Goal: Task Accomplishment & Management: Manage account settings

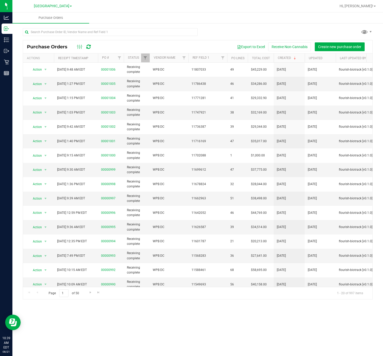
click at [259, 10] on div at bounding box center [215, 6] width 244 height 10
drag, startPoint x: 284, startPoint y: 18, endPoint x: 299, endPoint y: 18, distance: 15.3
click at [299, 18] on ul "Purchase Orders" at bounding box center [203, 17] width 383 height 11
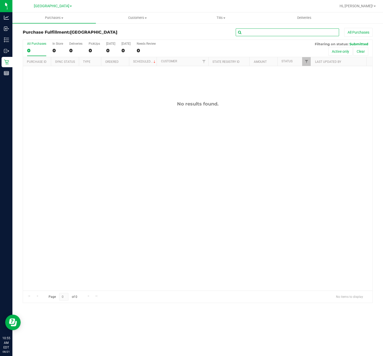
click at [277, 32] on input "text" at bounding box center [287, 32] width 103 height 8
type input "c"
click at [261, 32] on input "c" at bounding box center [287, 32] width 103 height 8
click at [47, 19] on span "Purchases" at bounding box center [54, 18] width 84 height 5
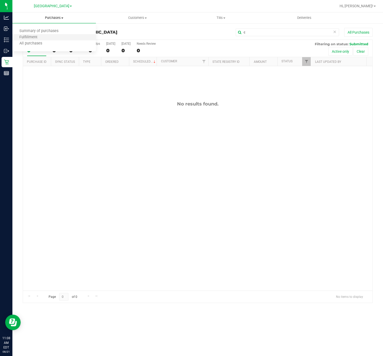
click at [44, 38] on li "Fulfillment" at bounding box center [54, 37] width 84 height 6
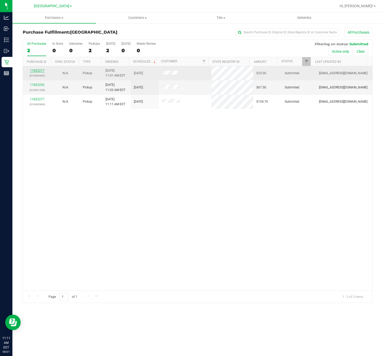
click at [38, 72] on link "11822217" at bounding box center [37, 71] width 14 height 4
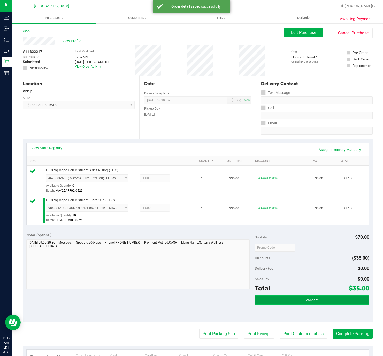
click at [262, 297] on button "Validate" at bounding box center [312, 299] width 114 height 9
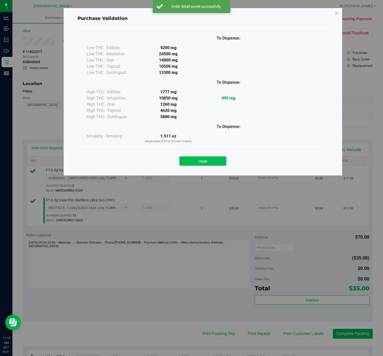
click at [215, 160] on button "Close" at bounding box center [203, 161] width 47 height 9
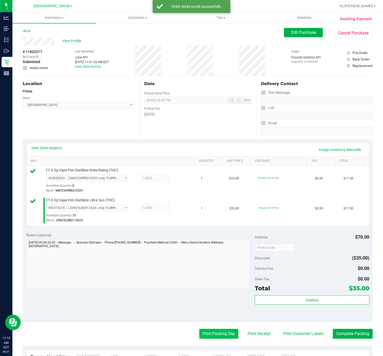
click at [225, 337] on button "Print Packing Slip" at bounding box center [218, 334] width 39 height 10
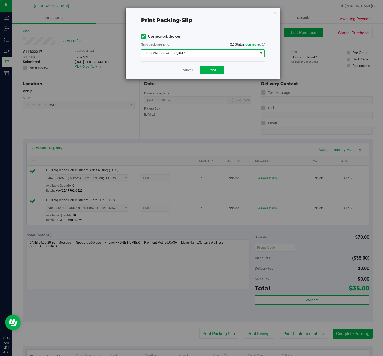
click at [210, 55] on span "EPSON-[GEOGRAPHIC_DATA]" at bounding box center [199, 53] width 117 height 7
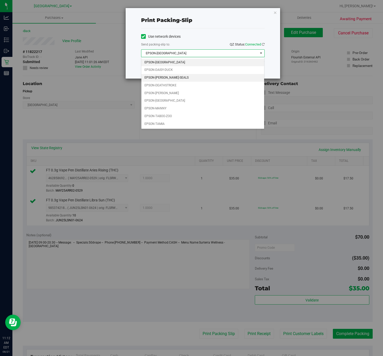
click at [178, 76] on li "EPSON-DAN-SEALS" at bounding box center [202, 78] width 123 height 8
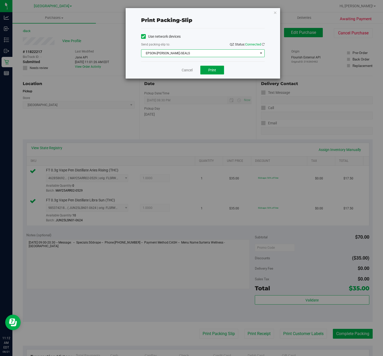
click at [215, 71] on span "Print" at bounding box center [212, 70] width 8 height 4
click at [184, 71] on link "Cancel" at bounding box center [187, 70] width 11 height 5
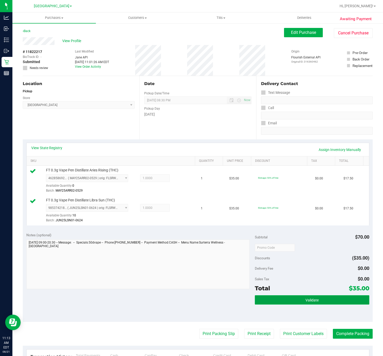
click at [311, 302] on span "Validate" at bounding box center [312, 300] width 13 height 4
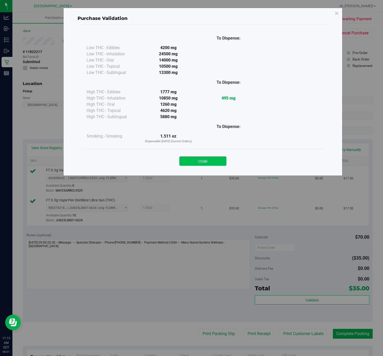
click at [204, 164] on button "Close" at bounding box center [203, 161] width 47 height 9
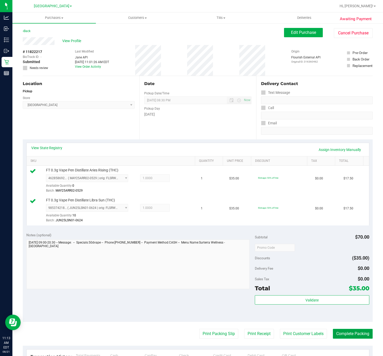
click at [345, 333] on button "Complete Packing" at bounding box center [353, 334] width 40 height 10
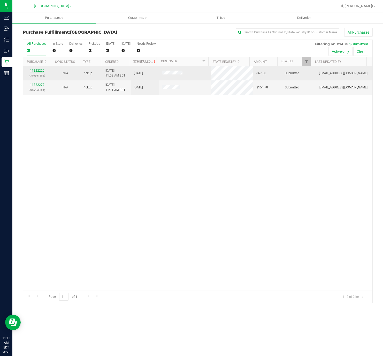
click at [34, 71] on link "11822226" at bounding box center [37, 71] width 14 height 4
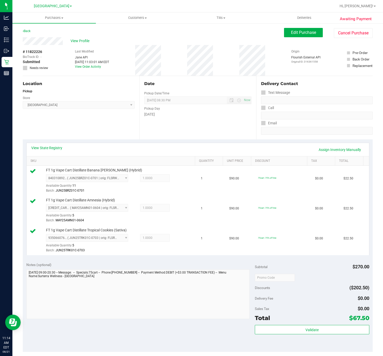
click at [294, 337] on div "Validate" at bounding box center [312, 336] width 114 height 23
click at [294, 334] on button "Validate" at bounding box center [312, 329] width 114 height 9
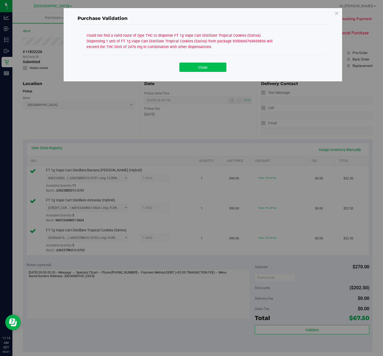
click at [217, 68] on button "Close" at bounding box center [203, 67] width 47 height 9
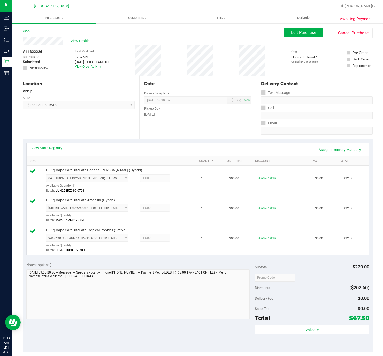
click at [57, 148] on link "View State Registry" at bounding box center [46, 147] width 31 height 5
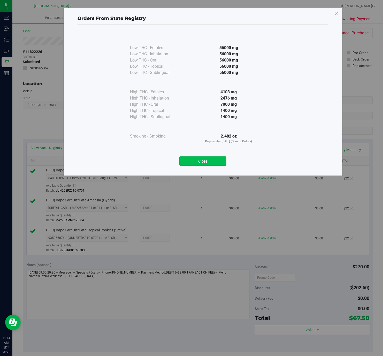
click at [191, 161] on button "Close" at bounding box center [203, 161] width 47 height 9
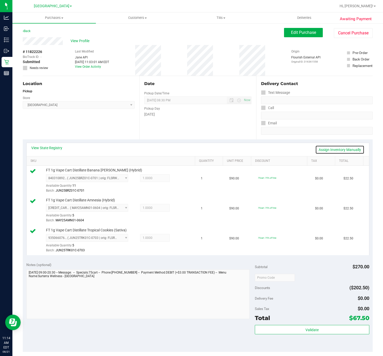
click at [326, 150] on link "Assign Inventory Manually" at bounding box center [340, 149] width 49 height 9
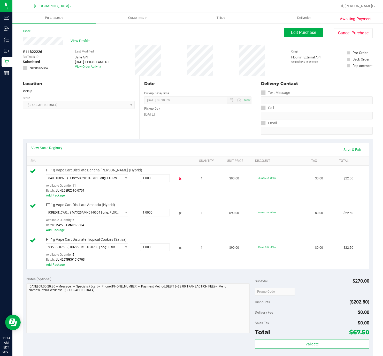
click at [178, 179] on icon at bounding box center [180, 179] width 5 height 6
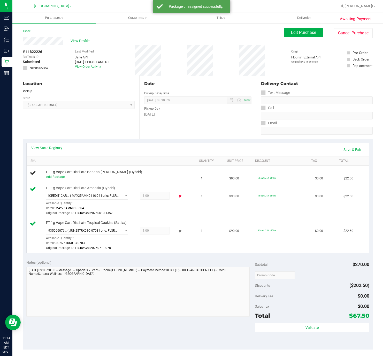
click at [178, 197] on icon at bounding box center [180, 196] width 5 height 6
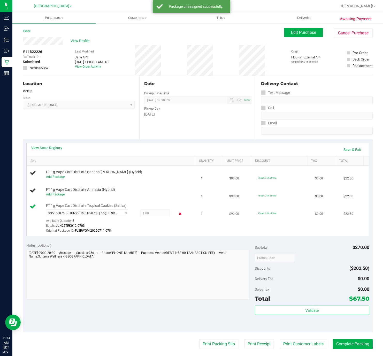
click at [178, 215] on icon at bounding box center [180, 214] width 5 height 6
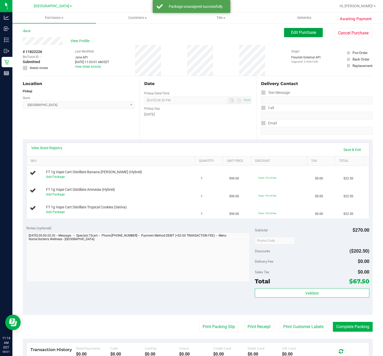
click at [312, 33] on button "Edit Purchase" at bounding box center [303, 32] width 39 height 9
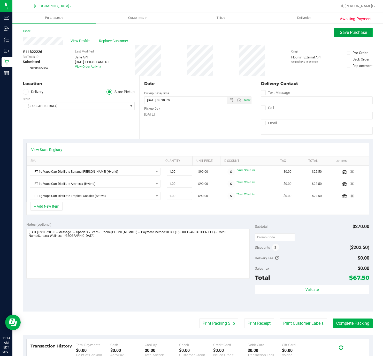
click at [334, 36] on button "Save Purchase" at bounding box center [353, 32] width 39 height 9
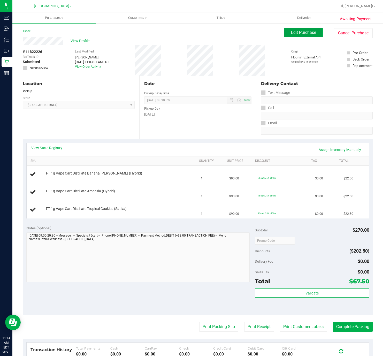
click at [294, 30] on span "Edit Purchase" at bounding box center [303, 32] width 25 height 5
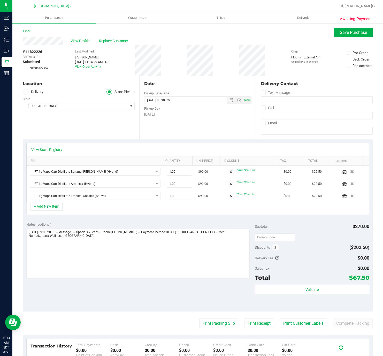
click at [27, 67] on span at bounding box center [25, 68] width 5 height 5
click at [0, 0] on input "Needs review" at bounding box center [0, 0] width 0 height 0
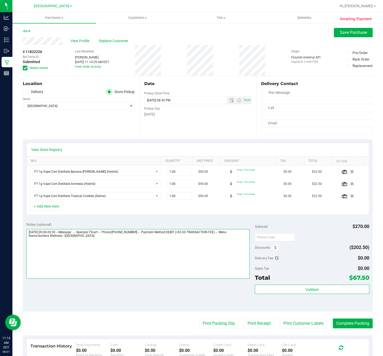
click at [123, 264] on textarea at bounding box center [138, 254] width 224 height 50
drag, startPoint x: 112, startPoint y: 246, endPoint x: 129, endPoint y: 272, distance: 31.1
click at [113, 248] on textarea at bounding box center [138, 254] width 224 height 50
type textarea "Thursday 08/21/2025 09:00-20:30 -- Message: -- Specials:75cart -- Phone:2037677…"
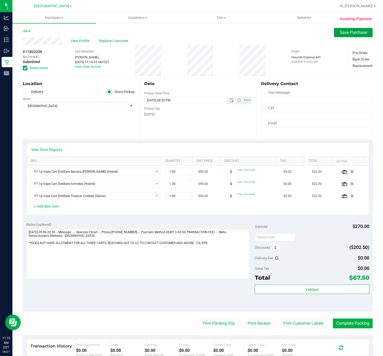
click at [345, 31] on span "Save Purchase" at bounding box center [353, 32] width 27 height 5
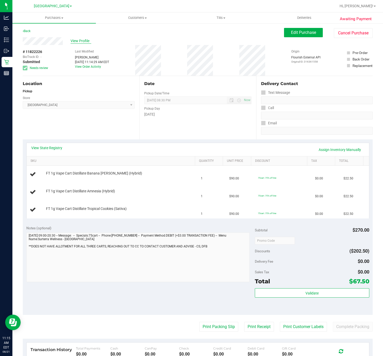
click at [82, 41] on span "View Profile" at bounding box center [81, 40] width 21 height 5
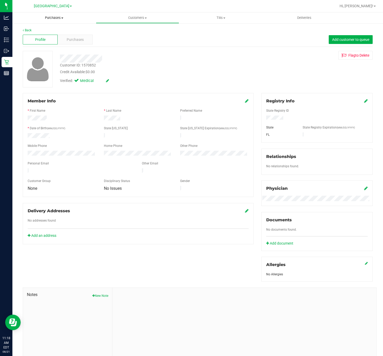
drag, startPoint x: 60, startPoint y: 20, endPoint x: 57, endPoint y: 22, distance: 3.9
click at [60, 20] on span "Purchases" at bounding box center [54, 18] width 84 height 5
click at [47, 38] on li "Fulfillment" at bounding box center [54, 37] width 84 height 6
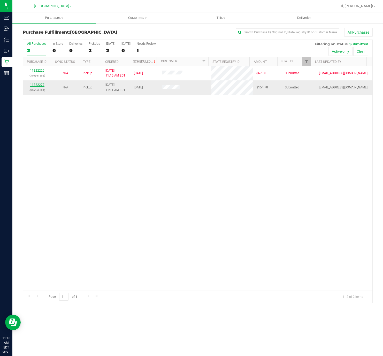
click at [37, 84] on link "11822277" at bounding box center [37, 85] width 14 height 4
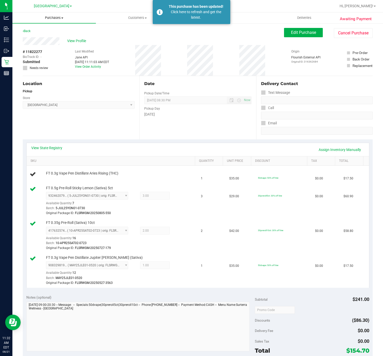
drag, startPoint x: 52, startPoint y: 17, endPoint x: 54, endPoint y: 27, distance: 10.2
click at [52, 18] on span "Purchases" at bounding box center [54, 18] width 84 height 5
click at [51, 36] on li "Fulfillment" at bounding box center [54, 37] width 84 height 6
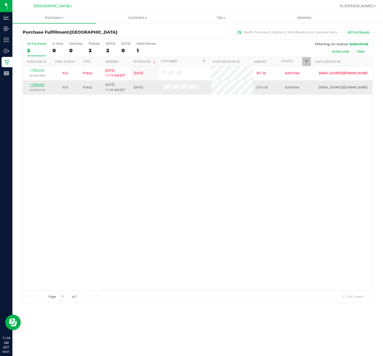
click at [43, 87] on link "11822424" at bounding box center [37, 85] width 14 height 4
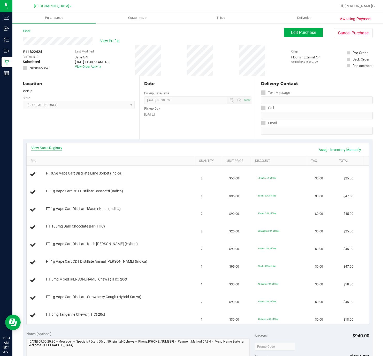
drag, startPoint x: 60, startPoint y: 152, endPoint x: 56, endPoint y: 151, distance: 3.9
click at [59, 152] on div "View State Registry Assign Inventory Manually" at bounding box center [197, 149] width 333 height 9
click at [56, 150] on link "View State Registry" at bounding box center [46, 147] width 31 height 5
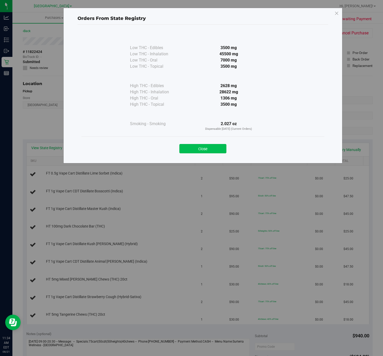
click at [203, 152] on button "Close" at bounding box center [203, 148] width 47 height 9
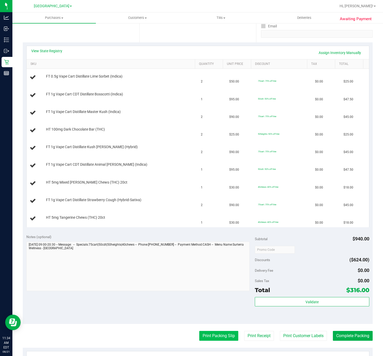
scroll to position [155, 0]
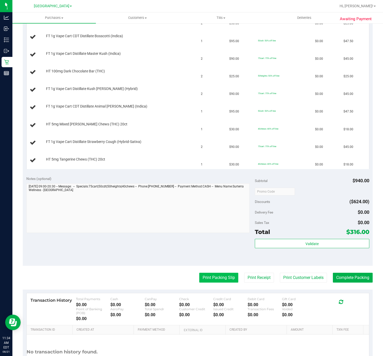
click at [210, 283] on button "Print Packing Slip" at bounding box center [218, 278] width 39 height 10
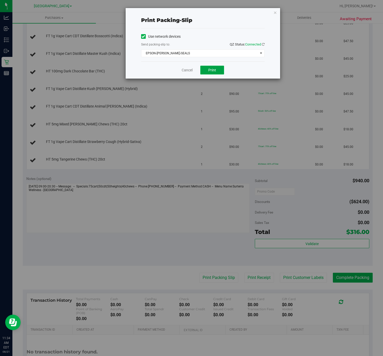
click at [210, 70] on span "Print" at bounding box center [212, 70] width 8 height 4
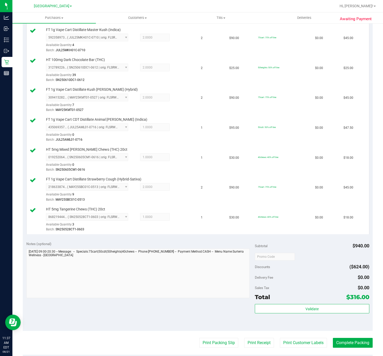
scroll to position [233, 0]
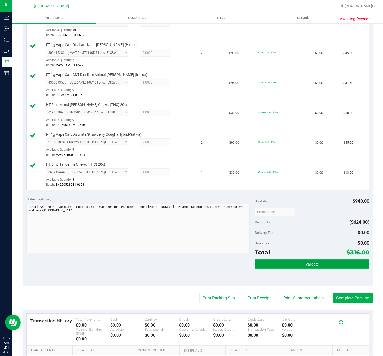
click at [278, 268] on button "Validate" at bounding box center [312, 263] width 114 height 9
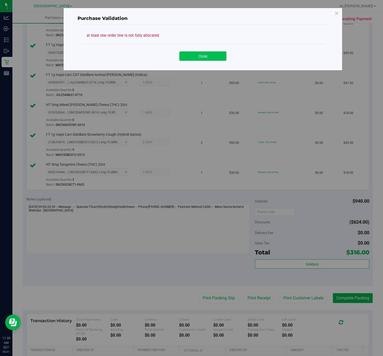
click at [183, 56] on button "Close" at bounding box center [203, 55] width 47 height 9
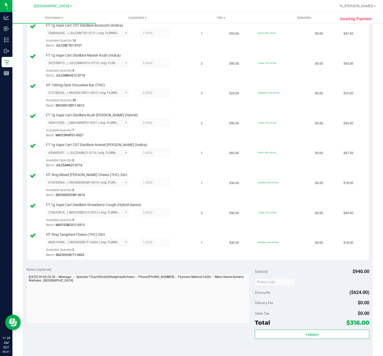
scroll to position [272, 0]
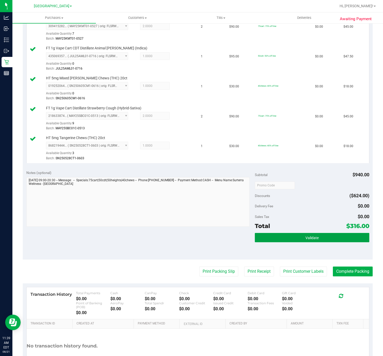
drag, startPoint x: 296, startPoint y: 240, endPoint x: 293, endPoint y: 252, distance: 12.7
click at [296, 241] on button "Validate" at bounding box center [312, 237] width 114 height 9
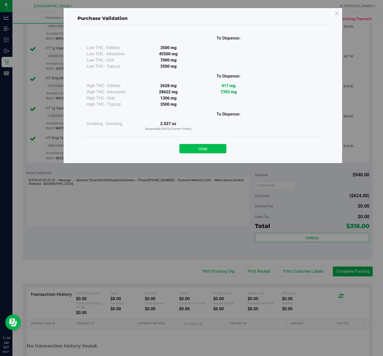
click at [204, 149] on button "Close" at bounding box center [203, 148] width 47 height 9
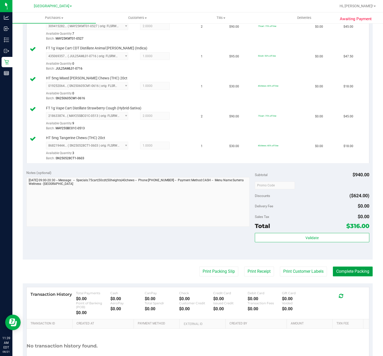
click at [338, 277] on button "Complete Packing" at bounding box center [353, 272] width 40 height 10
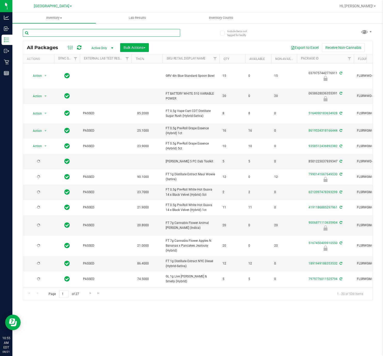
click at [73, 32] on input "text" at bounding box center [102, 33] width 158 height 8
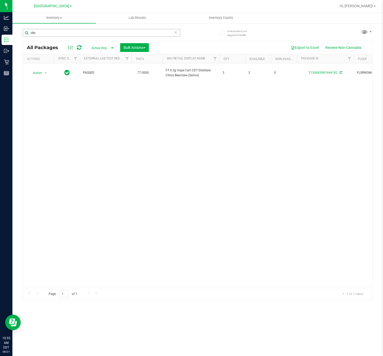
click at [119, 41] on div "All Packages Active Only Active Only Lab Samples Locked All External Internal B…" at bounding box center [198, 170] width 350 height 259
click at [115, 33] on input "cbc" at bounding box center [102, 33] width 158 height 8
click at [114, 33] on input "cbc" at bounding box center [102, 33] width 158 height 8
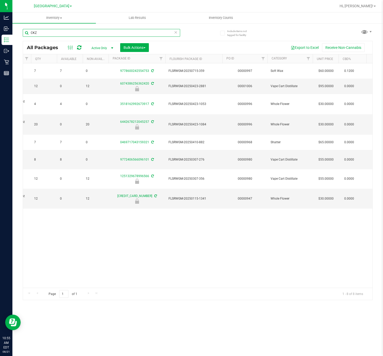
scroll to position [0, 89]
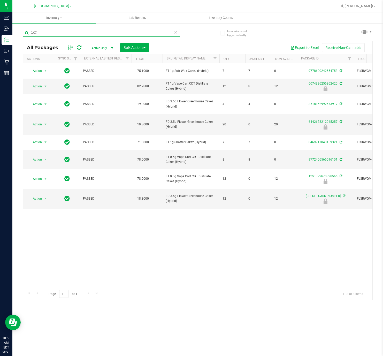
click at [140, 34] on input "CKZ" at bounding box center [102, 33] width 158 height 8
type input "PBS"
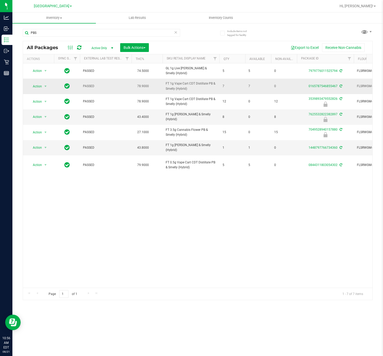
click at [327, 89] on div "0165787546855467" at bounding box center [325, 86] width 58 height 5
click at [327, 87] on link "0165787546855467" at bounding box center [323, 86] width 29 height 4
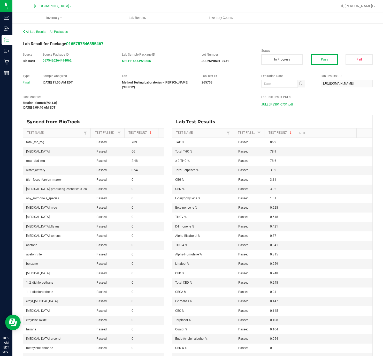
click at [273, 102] on span "JUL25PBS01-0731.pdf" at bounding box center [278, 105] width 32 height 8
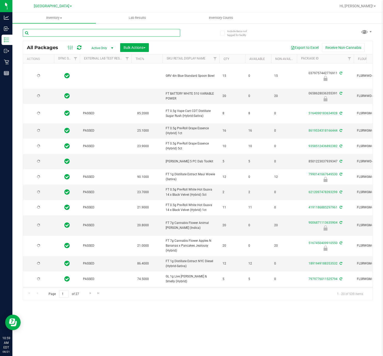
click at [83, 33] on input "text" at bounding box center [102, 33] width 158 height 8
type input "trop cherry"
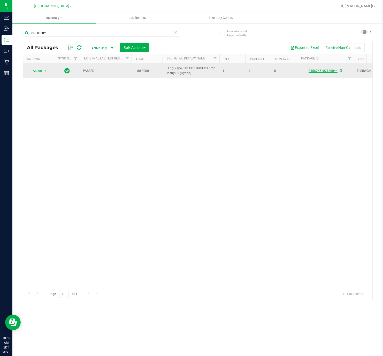
click at [318, 70] on link "3456765107188044" at bounding box center [323, 71] width 29 height 4
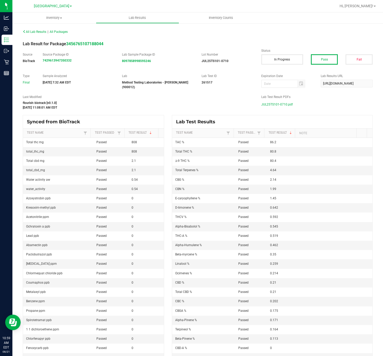
click at [264, 106] on span "JUL25TS101-0710.pdf" at bounding box center [278, 105] width 32 height 8
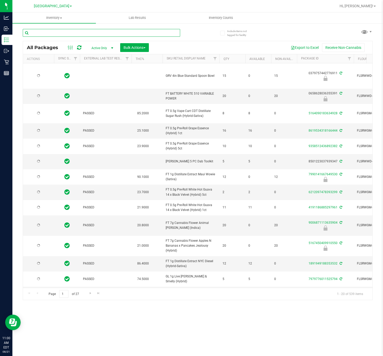
click at [121, 31] on input "text" at bounding box center [102, 33] width 158 height 8
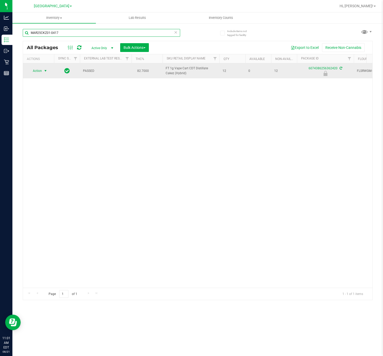
type input "MAR25CKZ01-0417"
click at [43, 72] on span "select" at bounding box center [45, 70] width 6 height 7
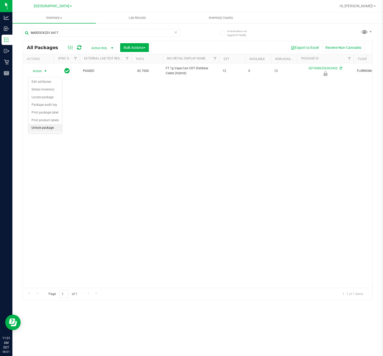
click at [45, 128] on li "Unlock package" at bounding box center [45, 128] width 34 height 8
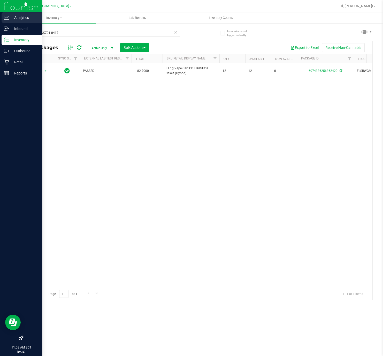
click at [1, 17] on link "Analytics" at bounding box center [21, 17] width 42 height 11
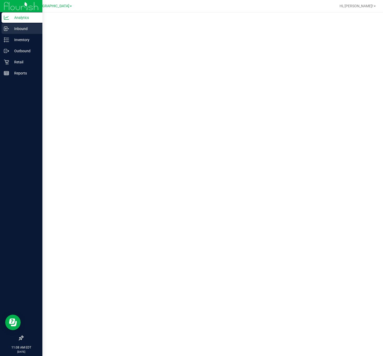
click at [5, 27] on icon at bounding box center [6, 28] width 5 height 5
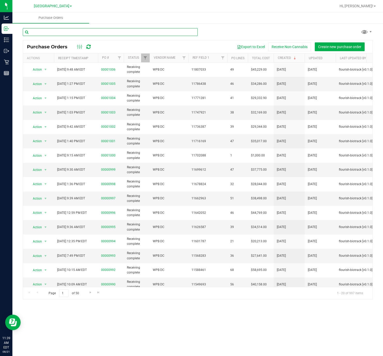
click at [129, 32] on input "text" at bounding box center [110, 32] width 175 height 8
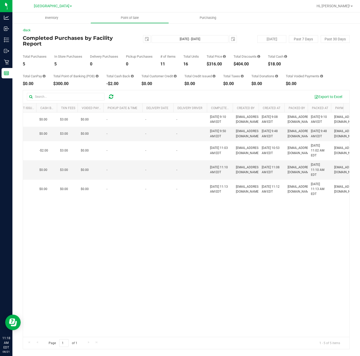
scroll to position [0, 329]
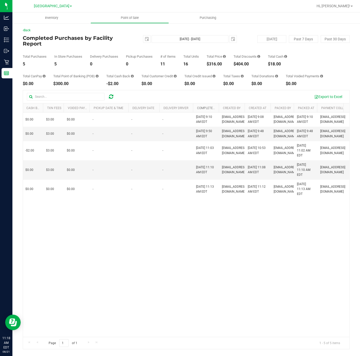
click at [203, 106] on link "Completed At" at bounding box center [208, 108] width 22 height 4
click at [205, 106] on link "Completed At" at bounding box center [211, 108] width 28 height 4
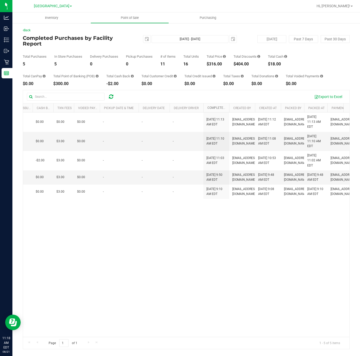
scroll to position [0, 270]
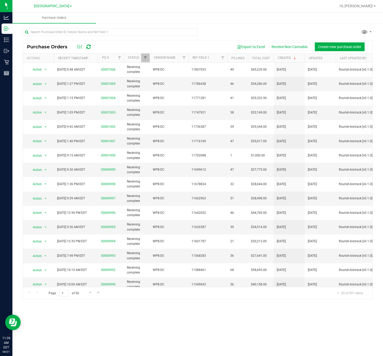
click at [85, 37] on div at bounding box center [110, 34] width 175 height 12
click at [76, 34] on input "text" at bounding box center [110, 32] width 175 height 8
type input "aml"
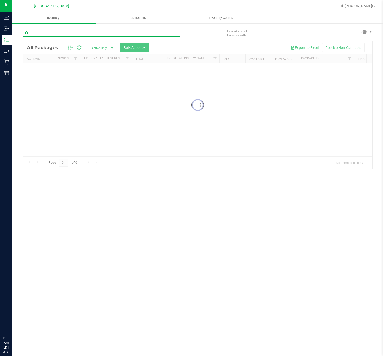
click at [77, 35] on input "text" at bounding box center [102, 33] width 158 height 8
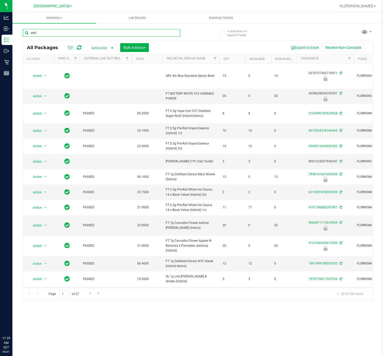
type input "aml"
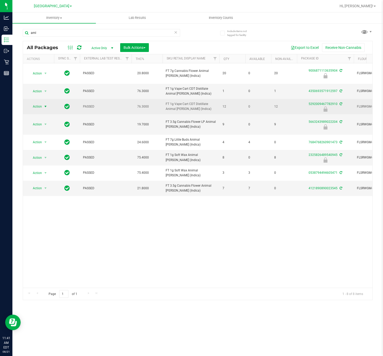
click at [36, 103] on span "Action" at bounding box center [35, 106] width 14 height 7
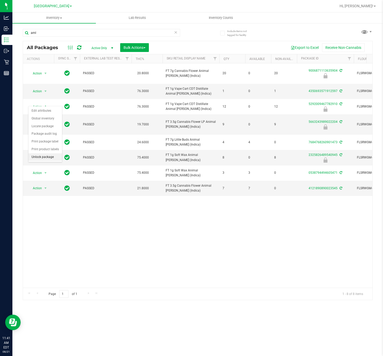
click at [52, 158] on li "Unlock package" at bounding box center [45, 157] width 34 height 8
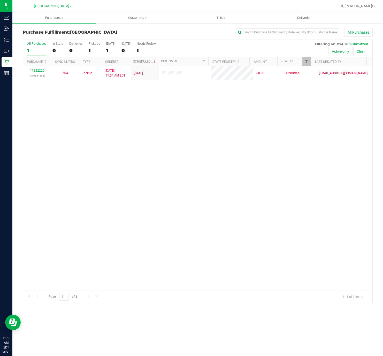
click at [276, 166] on div "11822226 (316361558) N/A Pickup [DATE] 11:54 AM EDT 8/21/2025 $0.00 Submitted […" at bounding box center [198, 178] width 350 height 225
click at [58, 14] on uib-tab-heading "Purchases Summary of purchases Fulfillment All purchases" at bounding box center [54, 17] width 84 height 11
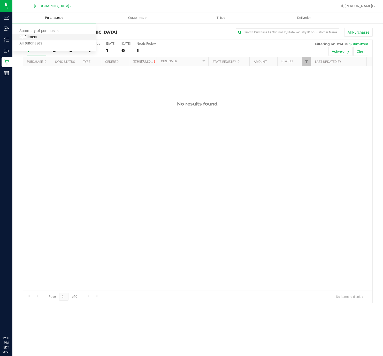
click at [41, 37] on span "Fulfillment" at bounding box center [28, 37] width 32 height 4
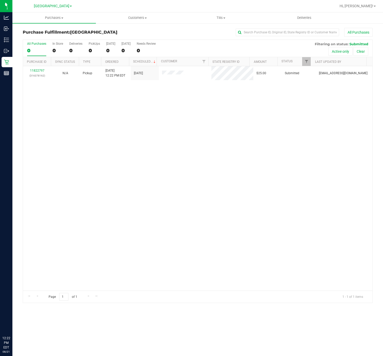
click at [211, 166] on div "11822797 (316378162) N/A Pickup [DATE] 12:22 PM EDT 8/21/2025 $25.00 Submitted …" at bounding box center [198, 178] width 350 height 225
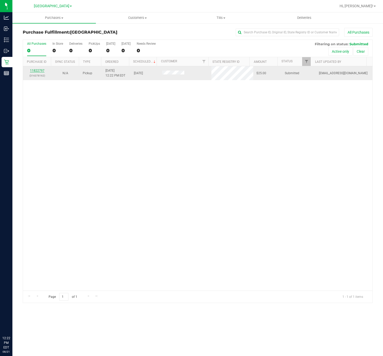
click at [37, 72] on link "11822797" at bounding box center [37, 71] width 14 height 4
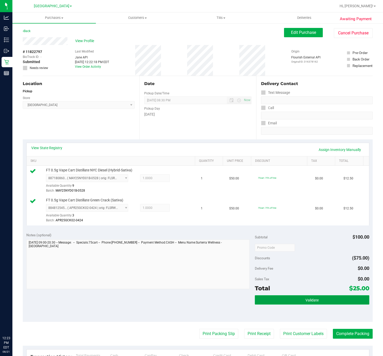
click at [294, 297] on button "Validate" at bounding box center [312, 299] width 114 height 9
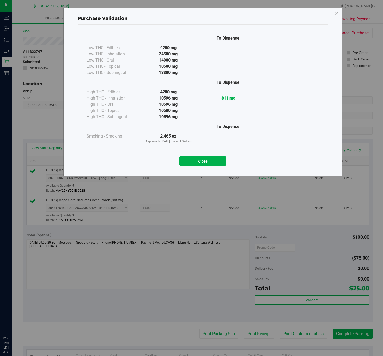
click at [219, 156] on div "Close" at bounding box center [202, 159] width 235 height 13
click at [218, 159] on button "Close" at bounding box center [203, 161] width 47 height 9
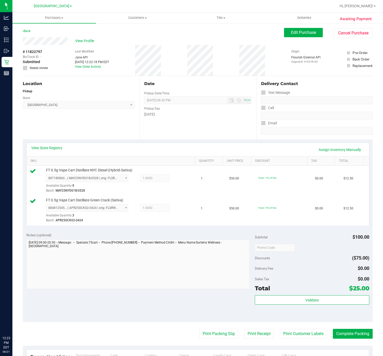
click at [208, 330] on purchase-details "Back Edit Purchase Cancel Purchase View Profile # 11822797 BioTrack ID: - Submi…" at bounding box center [198, 237] width 350 height 419
click at [207, 334] on button "Print Packing Slip" at bounding box center [218, 334] width 39 height 10
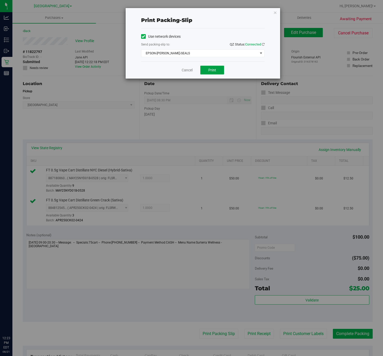
drag, startPoint x: 207, startPoint y: 71, endPoint x: 238, endPoint y: 175, distance: 108.1
click at [207, 72] on button "Print" at bounding box center [212, 70] width 24 height 9
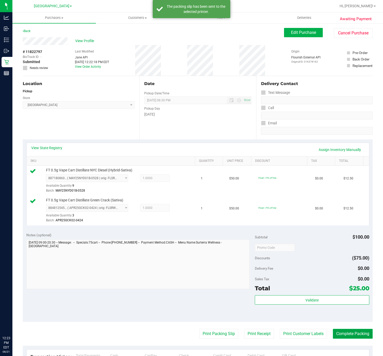
drag, startPoint x: 339, startPoint y: 331, endPoint x: 339, endPoint y: 334, distance: 2.8
click at [339, 332] on button "Complete Packing" at bounding box center [353, 334] width 40 height 10
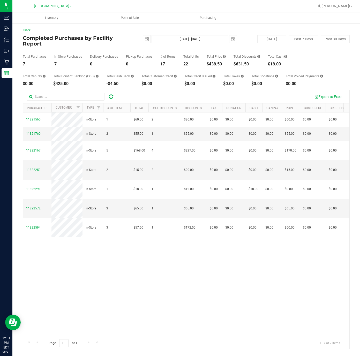
click at [211, 62] on div "$438.50" at bounding box center [216, 64] width 19 height 4
click at [213, 62] on div "$438.50" at bounding box center [216, 64] width 19 height 4
copy div "438.50"
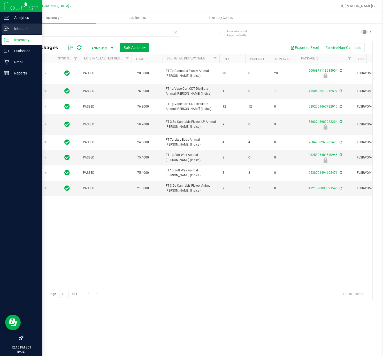
click at [26, 31] on p "Inbound" at bounding box center [24, 29] width 31 height 6
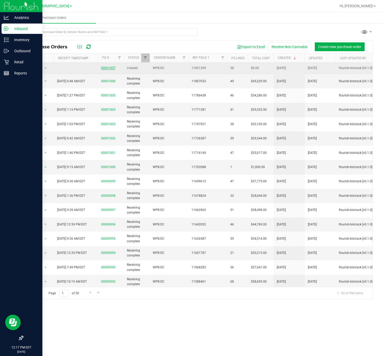
click at [102, 68] on link "00001007" at bounding box center [108, 68] width 14 height 4
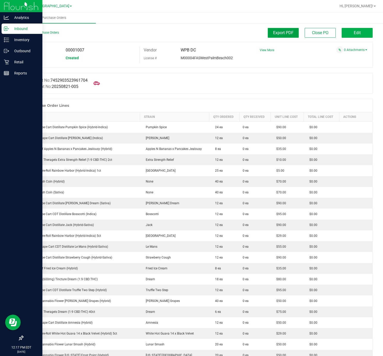
click at [283, 34] on span "Export PDF" at bounding box center [283, 32] width 20 height 5
click at [10, 50] on p "Outbound" at bounding box center [24, 51] width 31 height 6
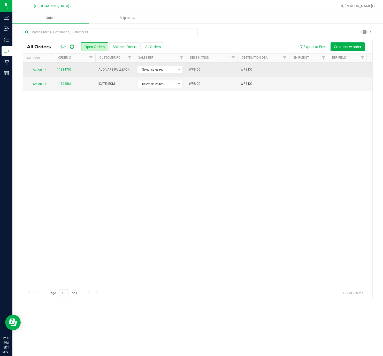
click at [59, 68] on link "11814707" at bounding box center [64, 69] width 14 height 5
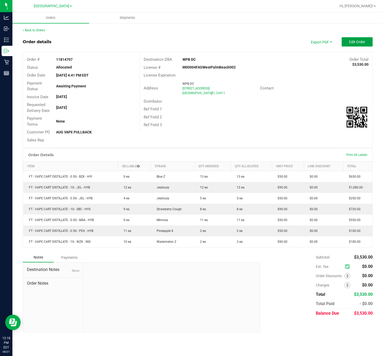
click at [356, 44] on button "Edit Order" at bounding box center [357, 41] width 31 height 9
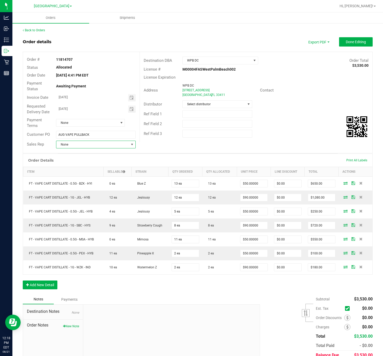
click at [91, 144] on span "None" at bounding box center [92, 144] width 73 height 7
type input "j"
click at [279, 144] on div "Order # 11814707 Status Allocated Order Date [DATE] 4:41 PM EDT Payment Status …" at bounding box center [198, 102] width 350 height 101
click at [124, 17] on span "Shipments" at bounding box center [127, 18] width 29 height 5
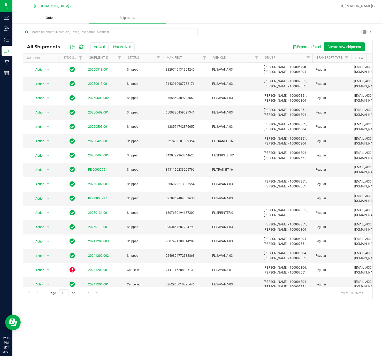
click at [64, 19] on uib-tab-heading "Orders" at bounding box center [51, 18] width 76 height 10
